Goal: Information Seeking & Learning: Learn about a topic

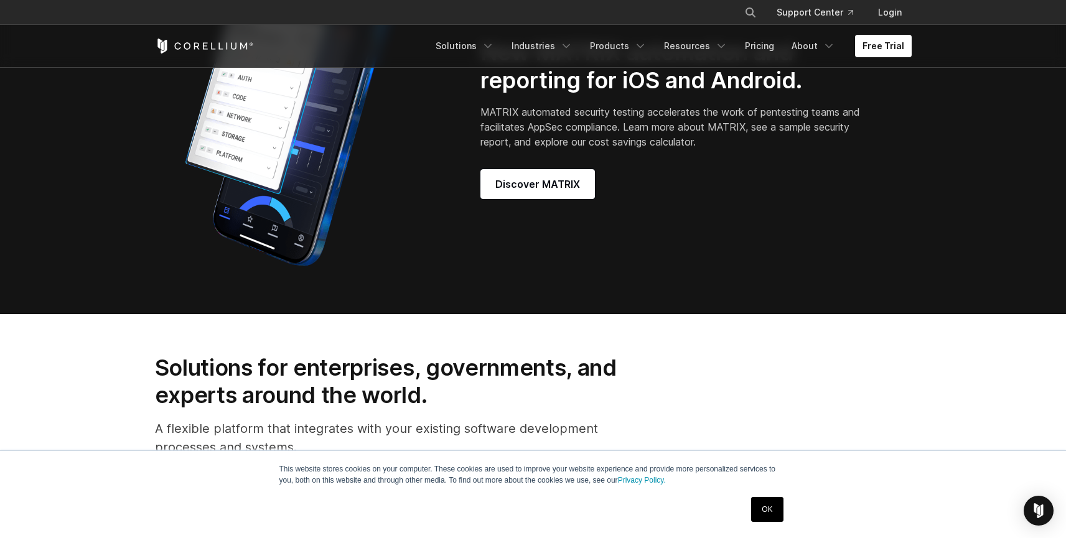
scroll to position [1499, 0]
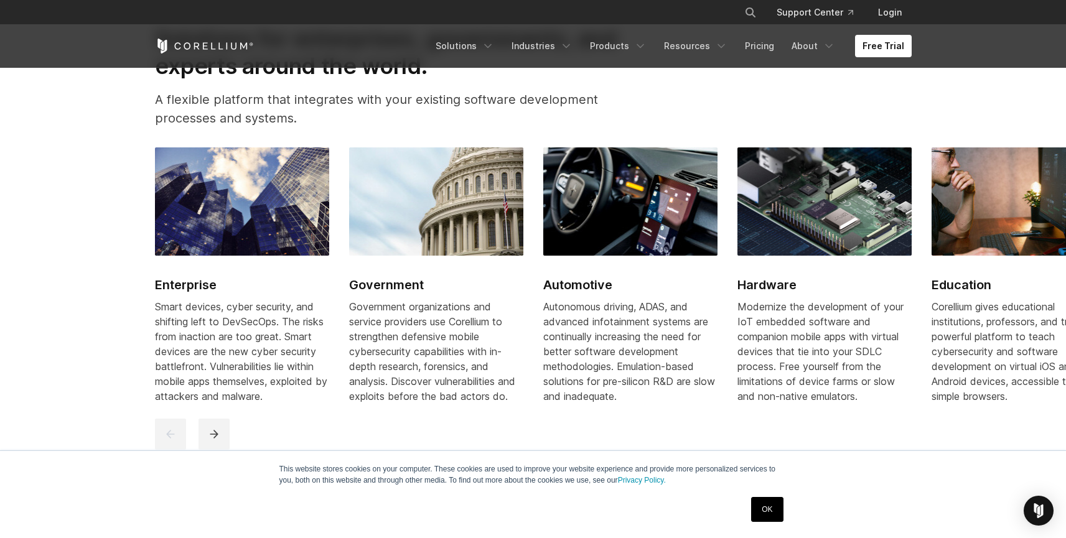
click at [585, 294] on h2 "Automotive" at bounding box center [630, 285] width 174 height 19
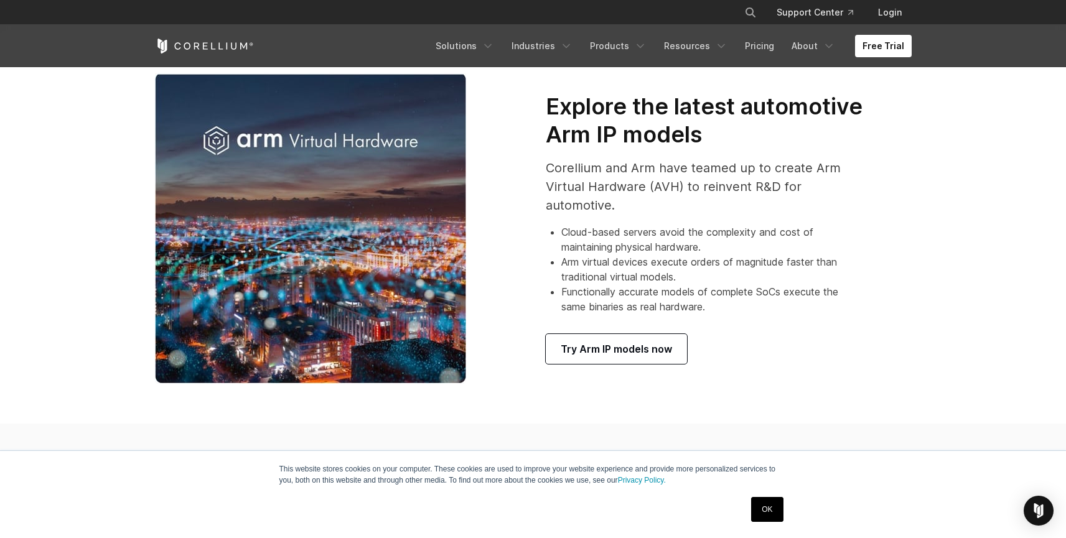
scroll to position [720, 0]
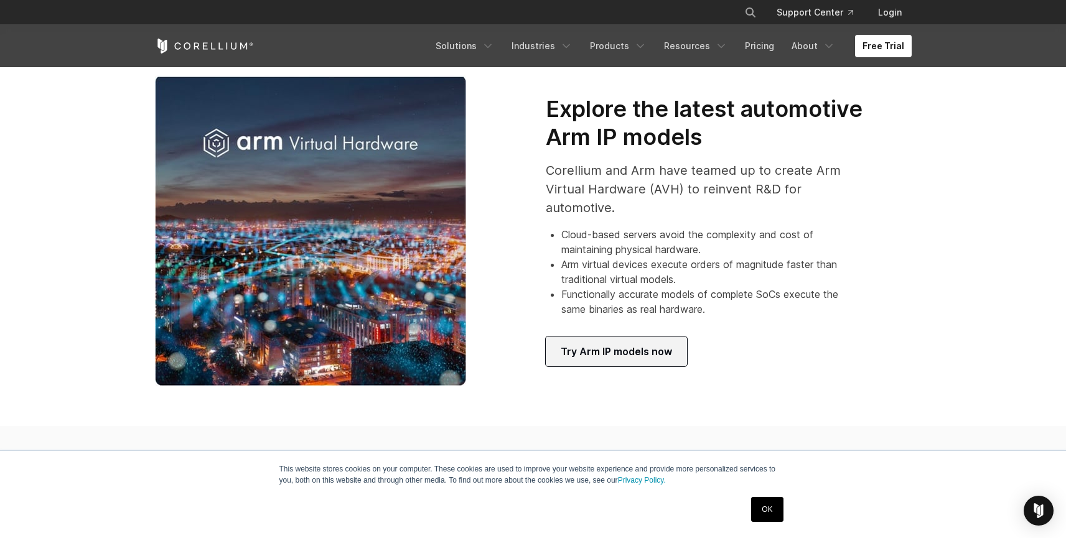
click at [618, 352] on span "Try Arm IP models now" at bounding box center [615, 351] width 111 height 15
click at [684, 281] on li "Arm virtual devices execute orders of magnitude faster than traditional virtual…" at bounding box center [712, 272] width 303 height 30
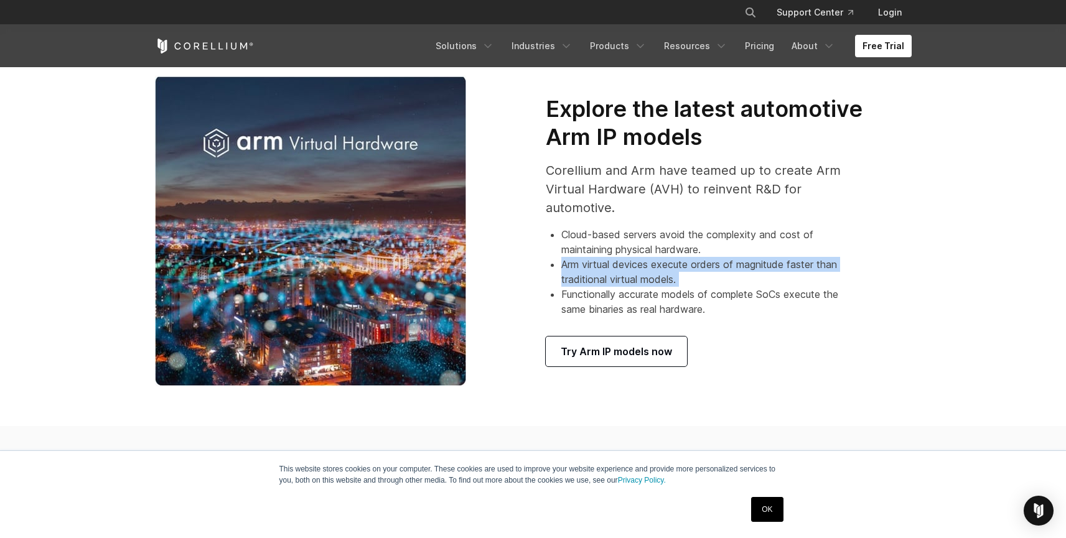
click at [684, 281] on li "Arm virtual devices execute orders of magnitude faster than traditional virtual…" at bounding box center [712, 272] width 303 height 30
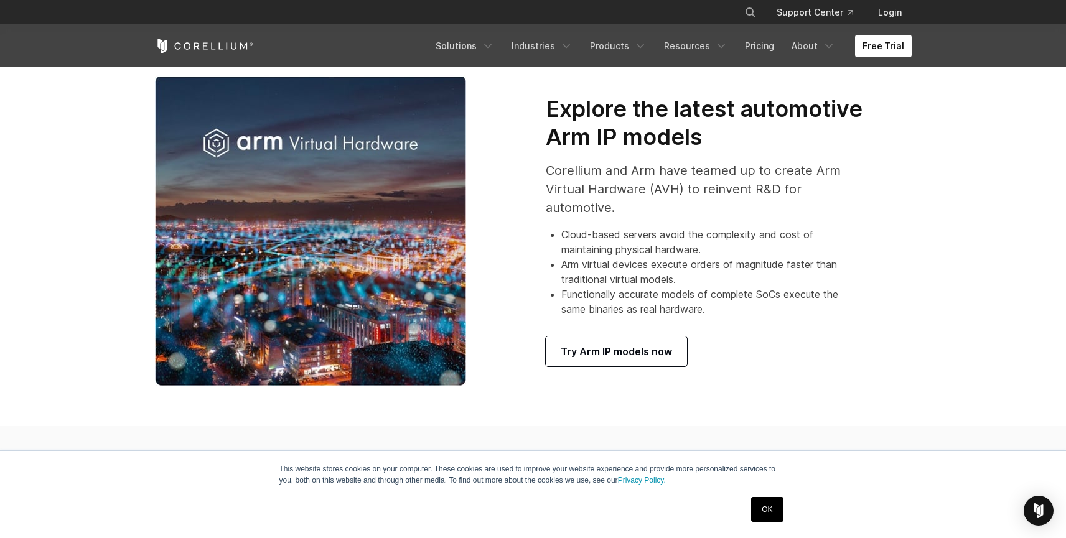
click at [541, 397] on section "Explore the latest automotive Arm IP models Corellium and Arm have teamed up to…" at bounding box center [533, 230] width 1066 height 391
